Goal: Transaction & Acquisition: Purchase product/service

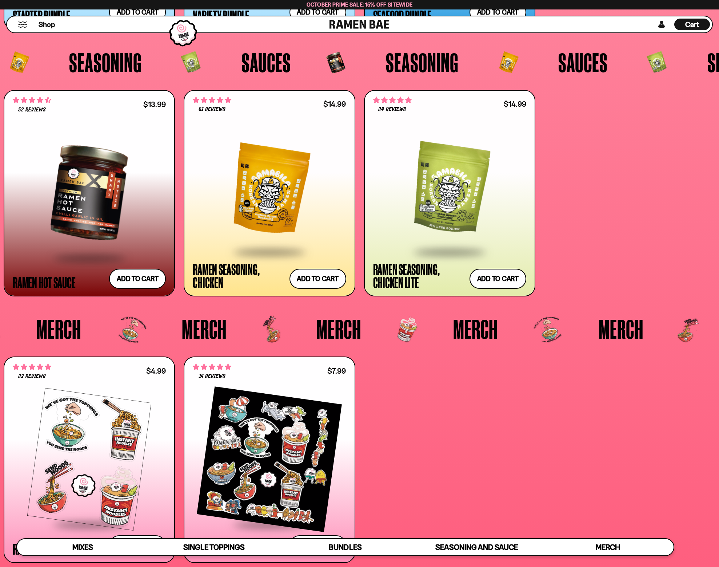
scroll to position [2147, 0]
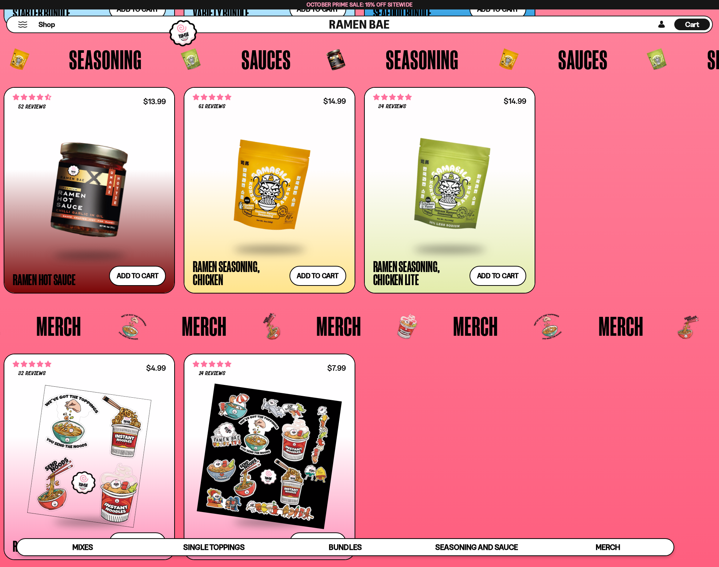
click at [589, 233] on div "**********" at bounding box center [360, 190] width 712 height 206
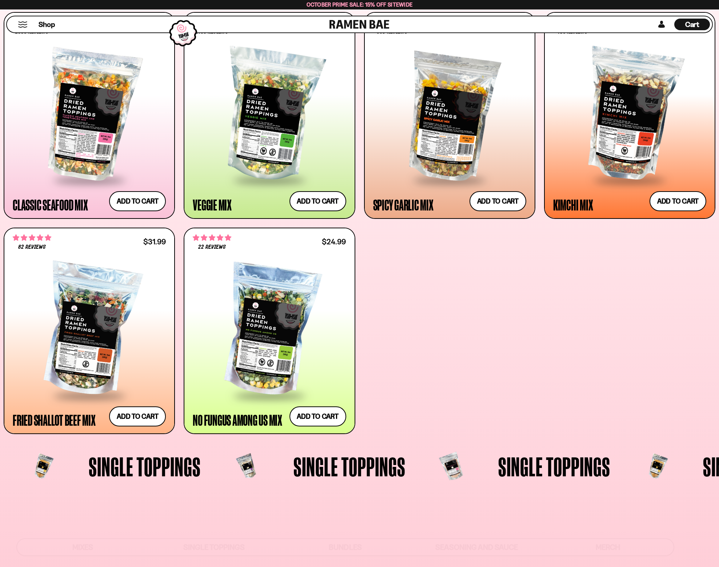
scroll to position [0, 0]
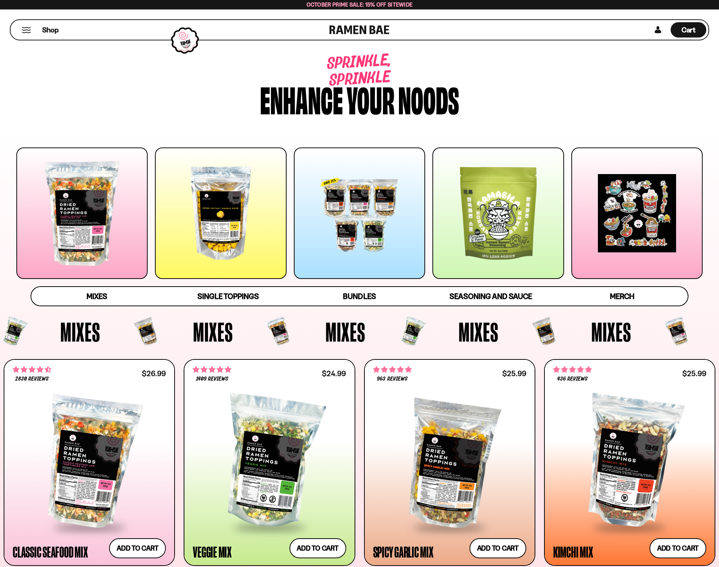
click at [81, 221] on div at bounding box center [81, 212] width 131 height 131
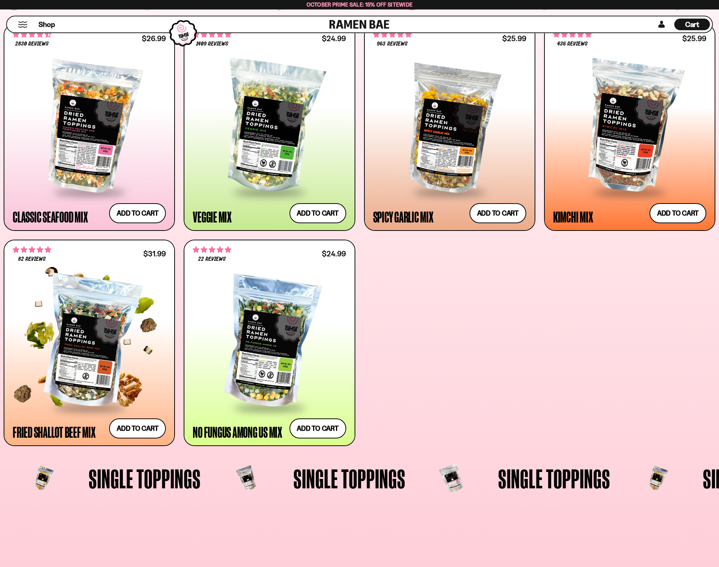
scroll to position [352, 0]
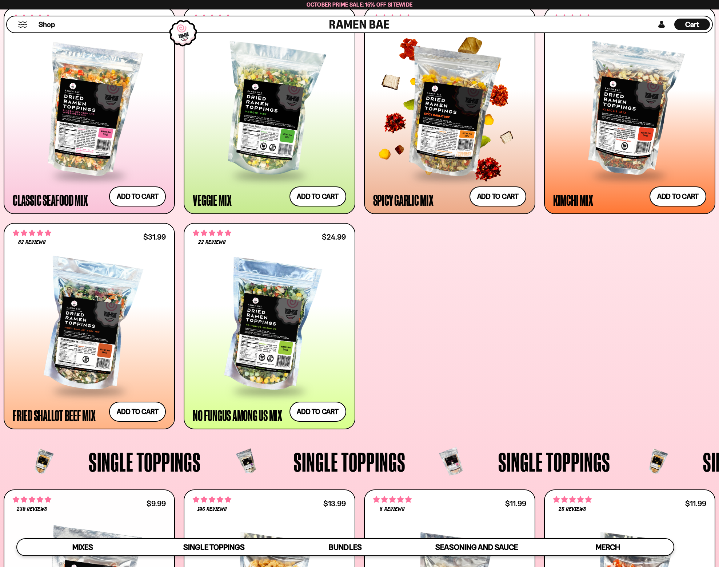
click at [450, 120] on div at bounding box center [449, 110] width 153 height 129
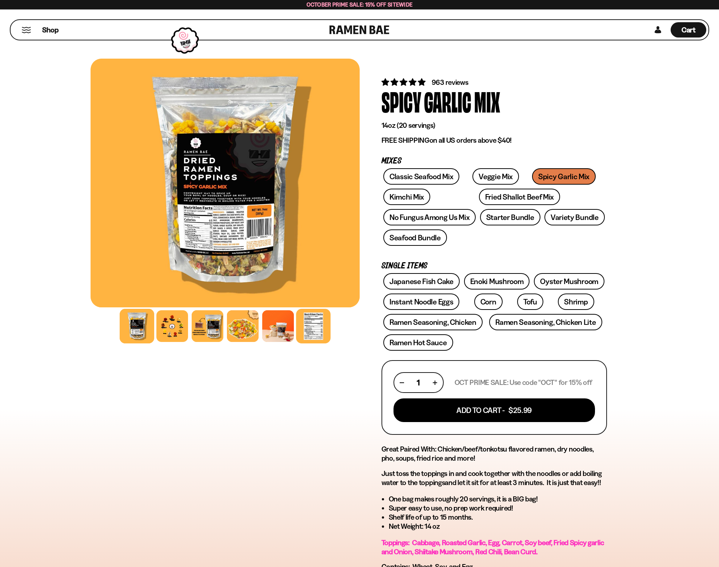
click at [313, 325] on div at bounding box center [313, 326] width 35 height 35
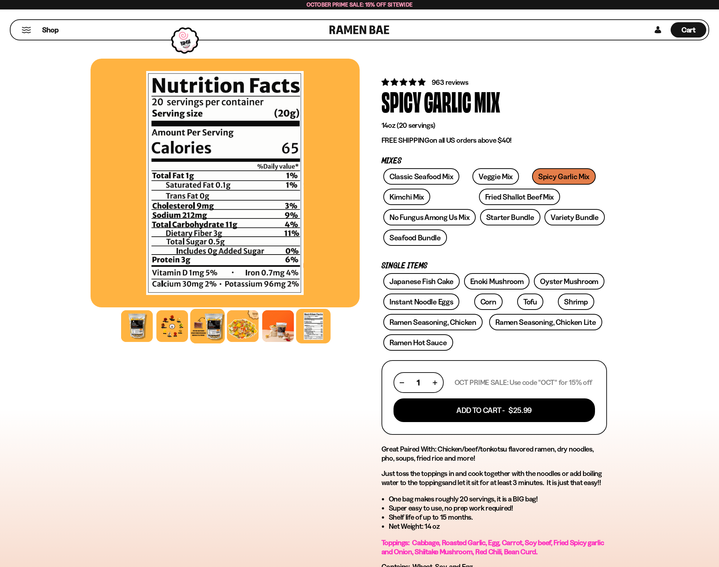
click at [207, 333] on div at bounding box center [207, 326] width 35 height 35
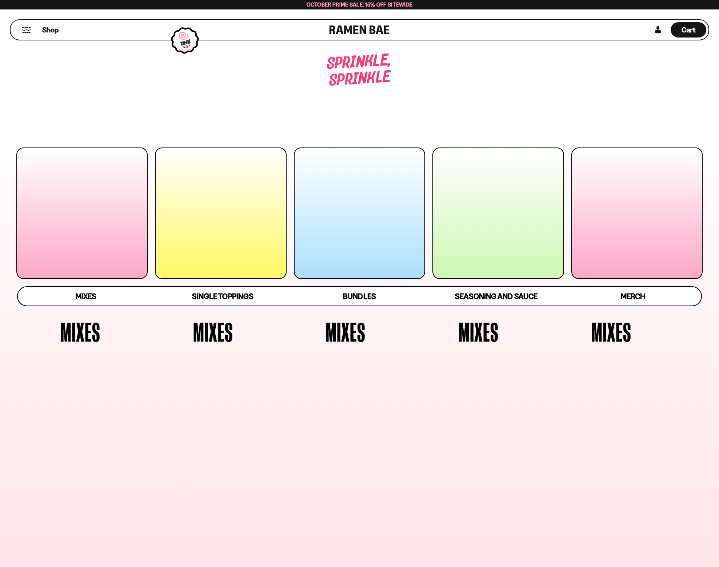
scroll to position [352, 0]
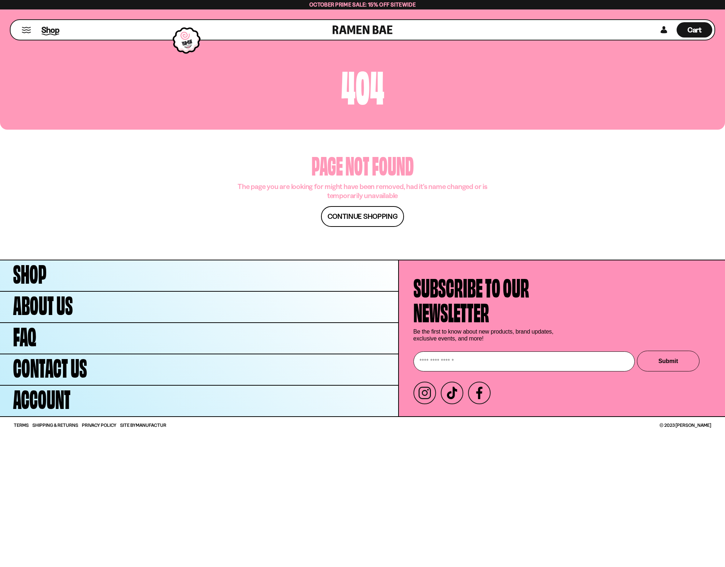
click at [47, 30] on span "Shop" at bounding box center [50, 29] width 18 height 11
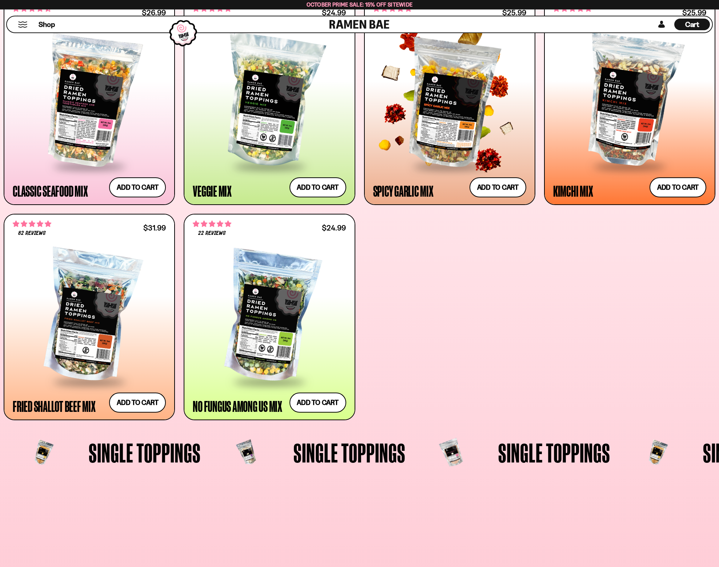
scroll to position [364, 0]
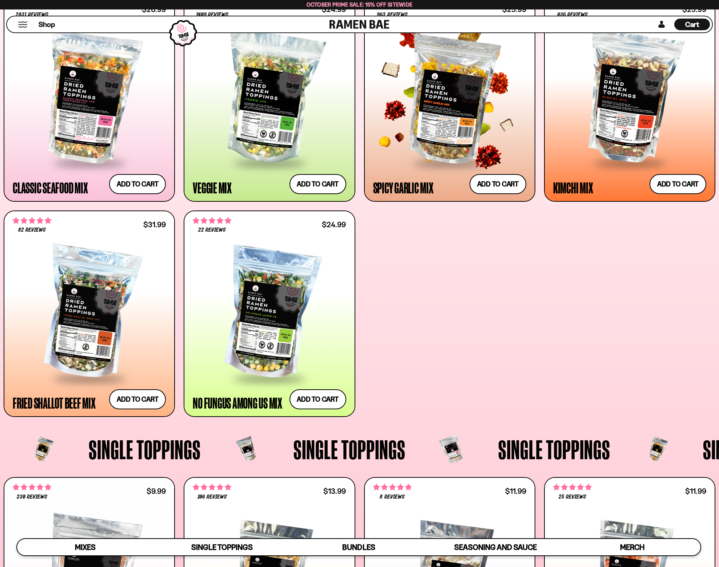
drag, startPoint x: 456, startPoint y: 131, endPoint x: 456, endPoint y: 136, distance: 5.1
click at [456, 131] on div at bounding box center [449, 97] width 153 height 129
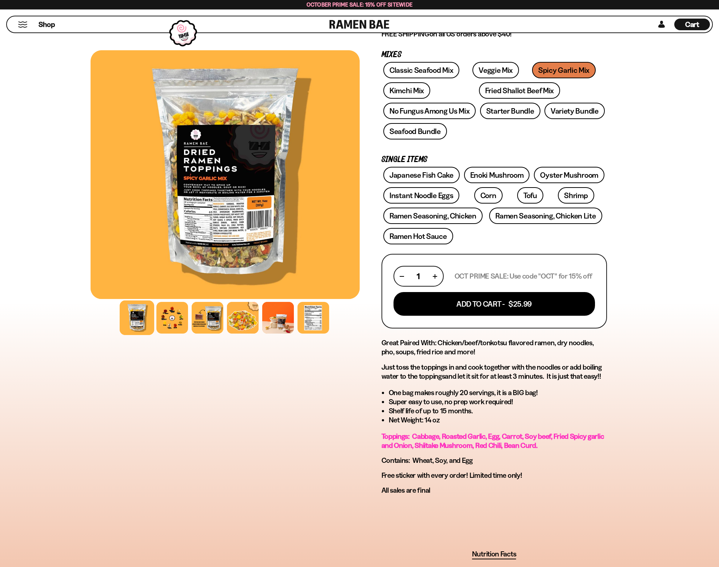
scroll to position [109, 0]
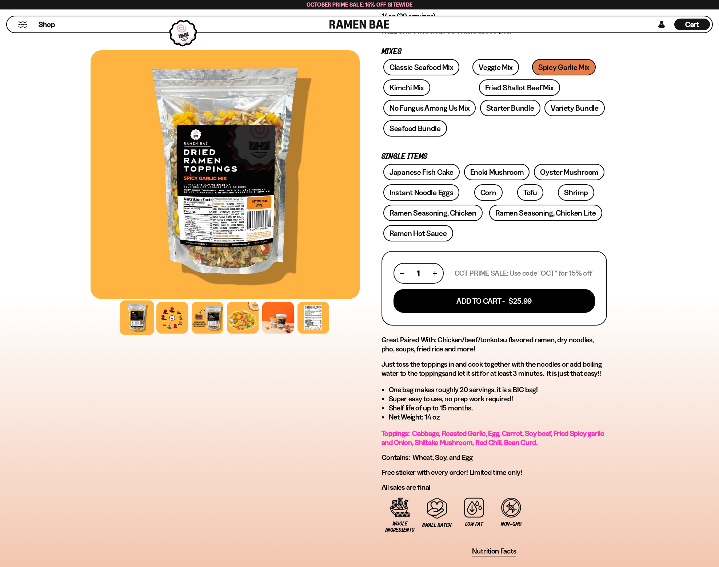
click at [63, 255] on div "FADCB6FD-DFAB-4417-9F21-029242090B77 FADCB6FD-DFAB-4417-9F21-029242090B77" at bounding box center [359, 319] width 719 height 760
click at [185, 317] on div at bounding box center [172, 317] width 35 height 35
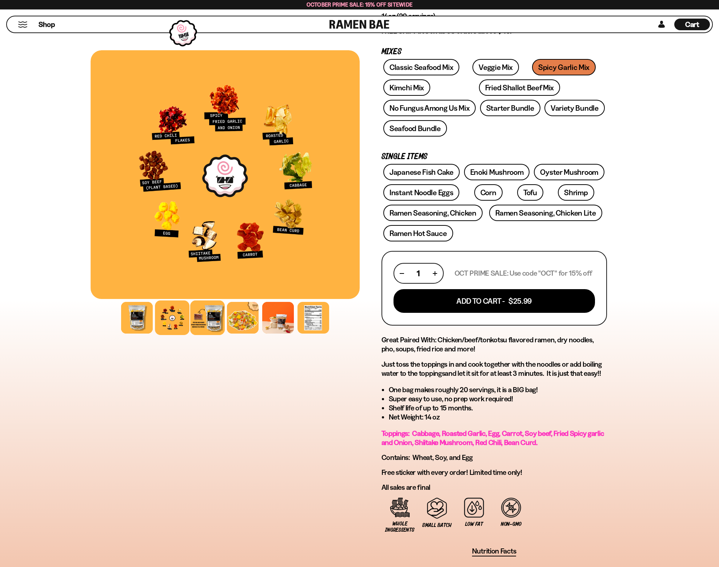
click at [203, 318] on div at bounding box center [207, 317] width 35 height 35
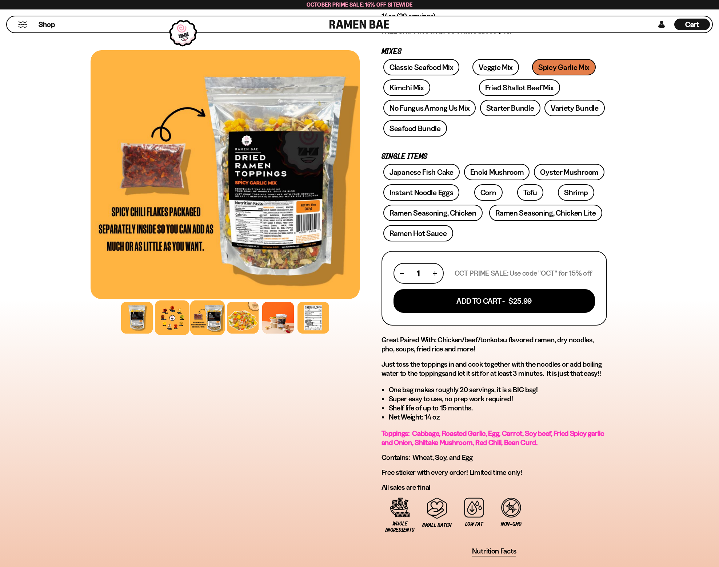
click at [176, 318] on div at bounding box center [172, 317] width 35 height 35
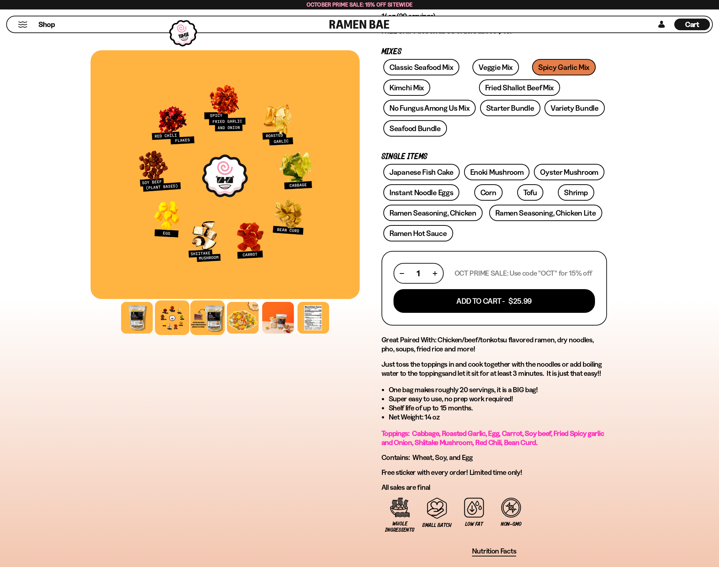
click at [209, 317] on div at bounding box center [207, 317] width 35 height 35
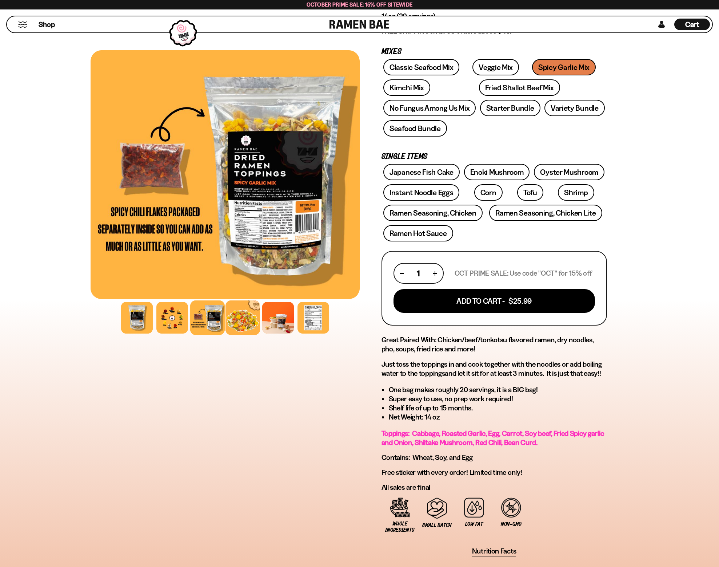
click at [236, 322] on div at bounding box center [243, 317] width 35 height 35
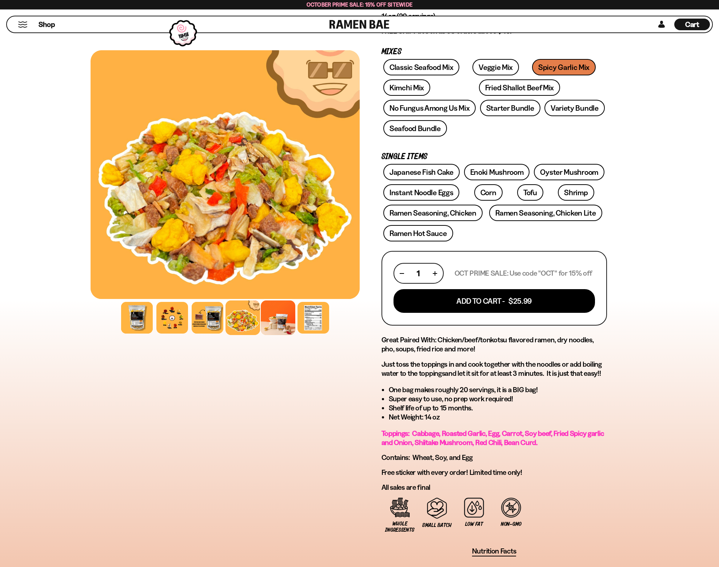
click at [286, 323] on div at bounding box center [278, 317] width 35 height 35
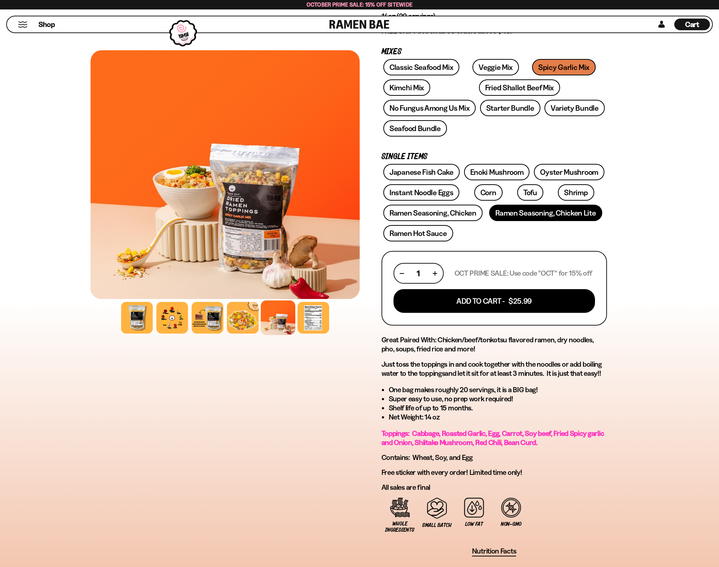
click at [540, 211] on link "Ramen Seasoning, Chicken Lite" at bounding box center [545, 213] width 113 height 16
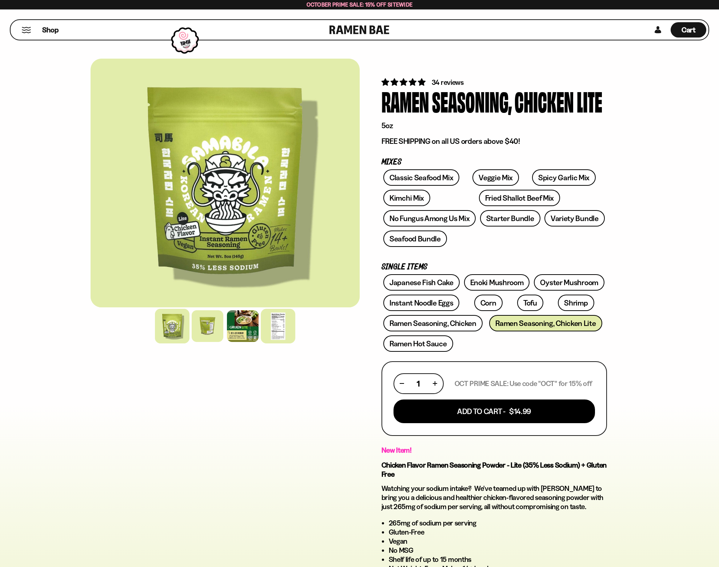
click at [279, 325] on div at bounding box center [278, 326] width 35 height 35
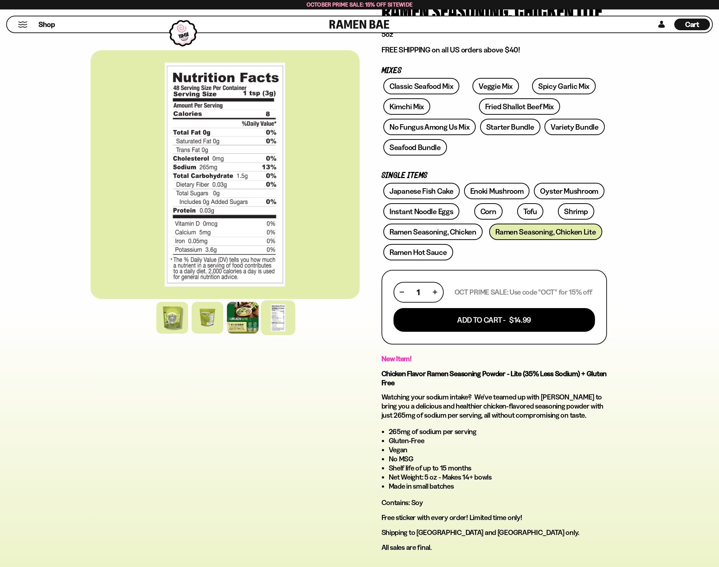
scroll to position [109, 0]
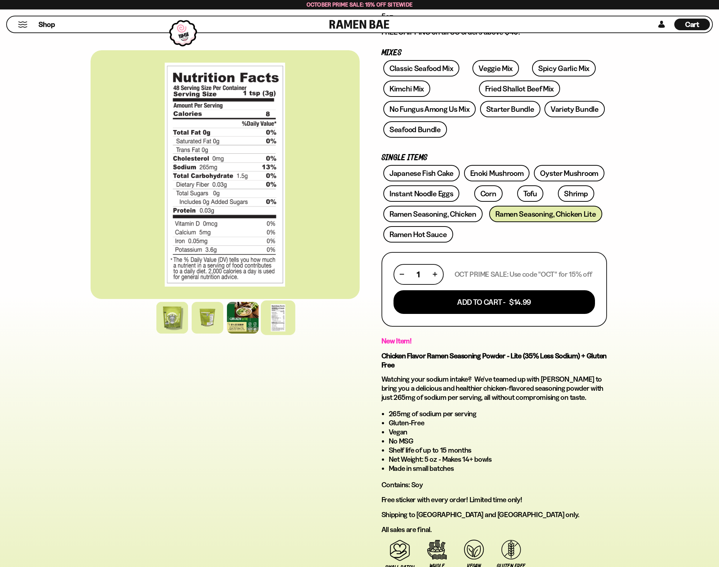
drag, startPoint x: 598, startPoint y: 17, endPoint x: 603, endPoint y: 15, distance: 5.2
click at [598, 17] on div "Shop Cart D0381C2F-513E-4F90-8A41-6F0A75DCBAAA" at bounding box center [359, 24] width 707 height 17
